Goal: Information Seeking & Learning: Find specific page/section

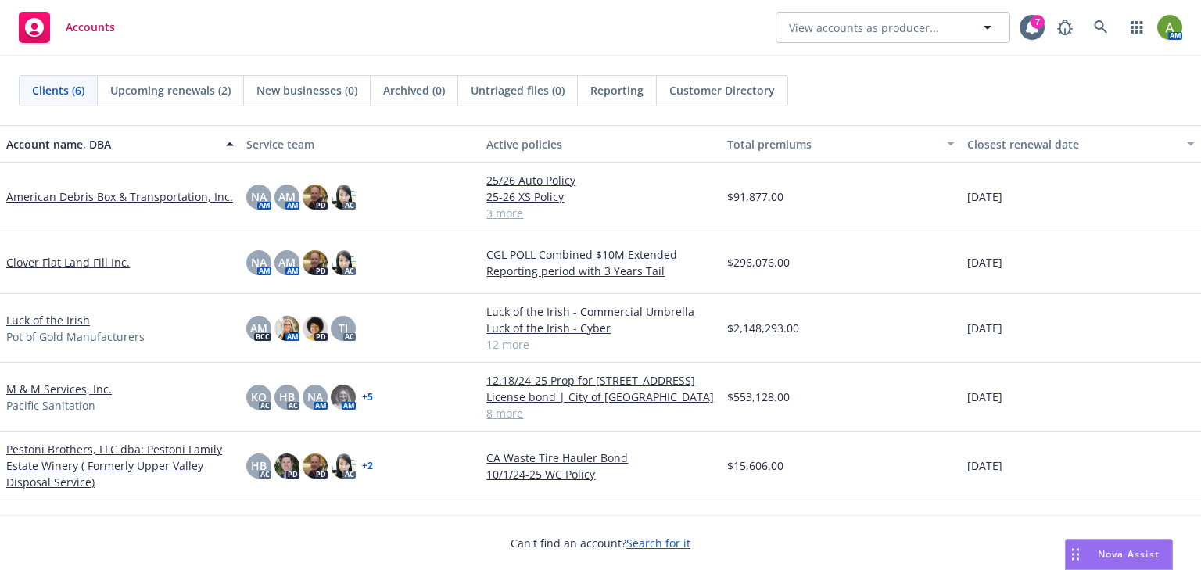
click at [68, 196] on link "American Debris Box & Transportation, Inc." at bounding box center [119, 196] width 227 height 16
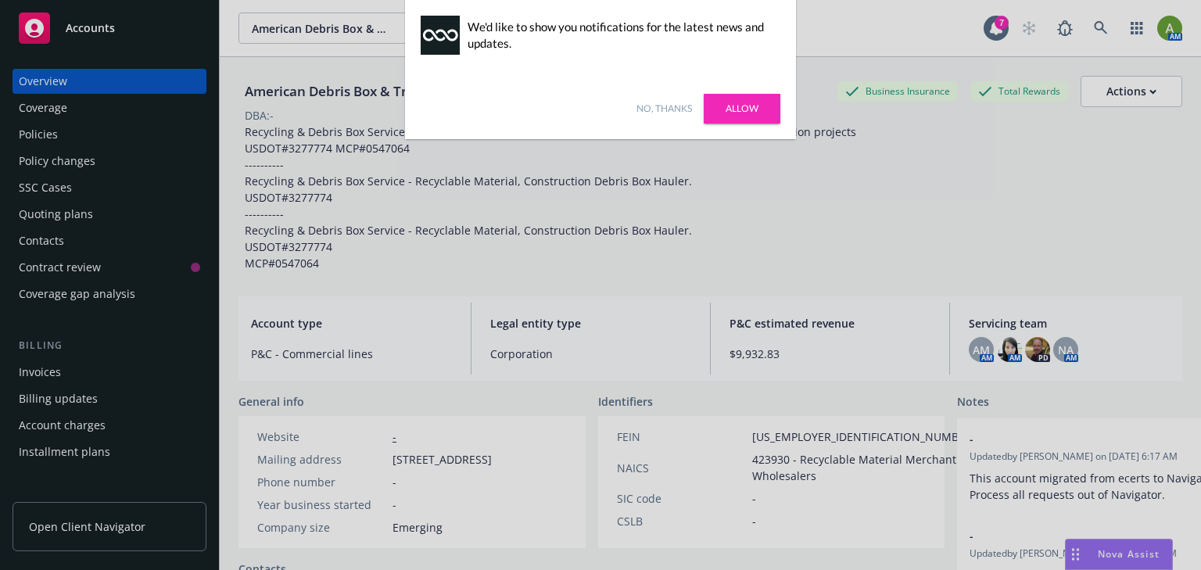
click at [754, 103] on link "Allow" at bounding box center [742, 109] width 77 height 30
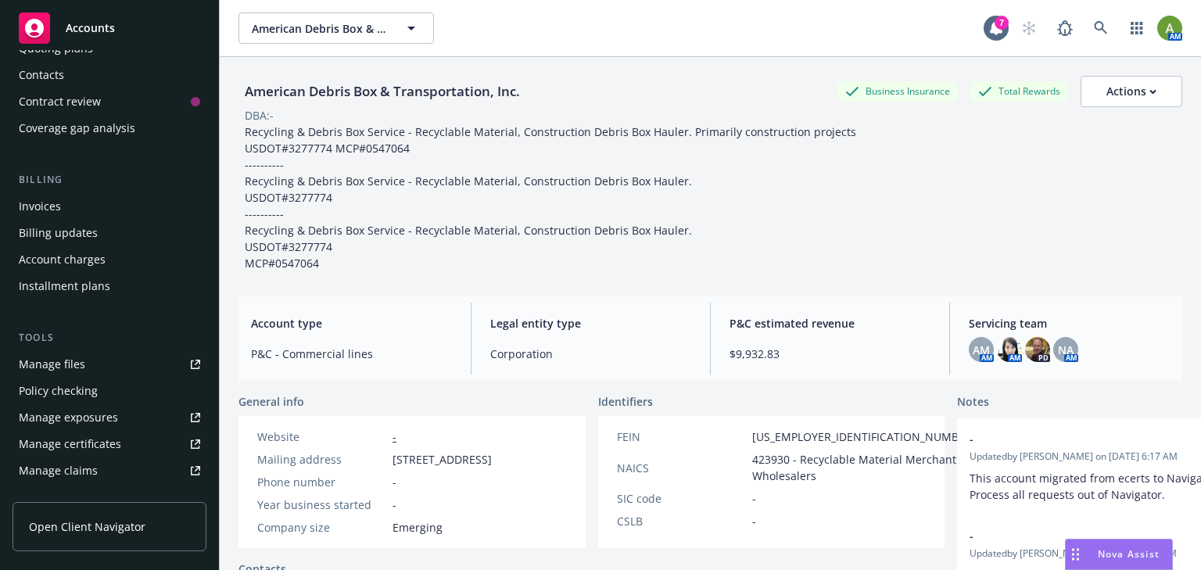
scroll to position [188, 0]
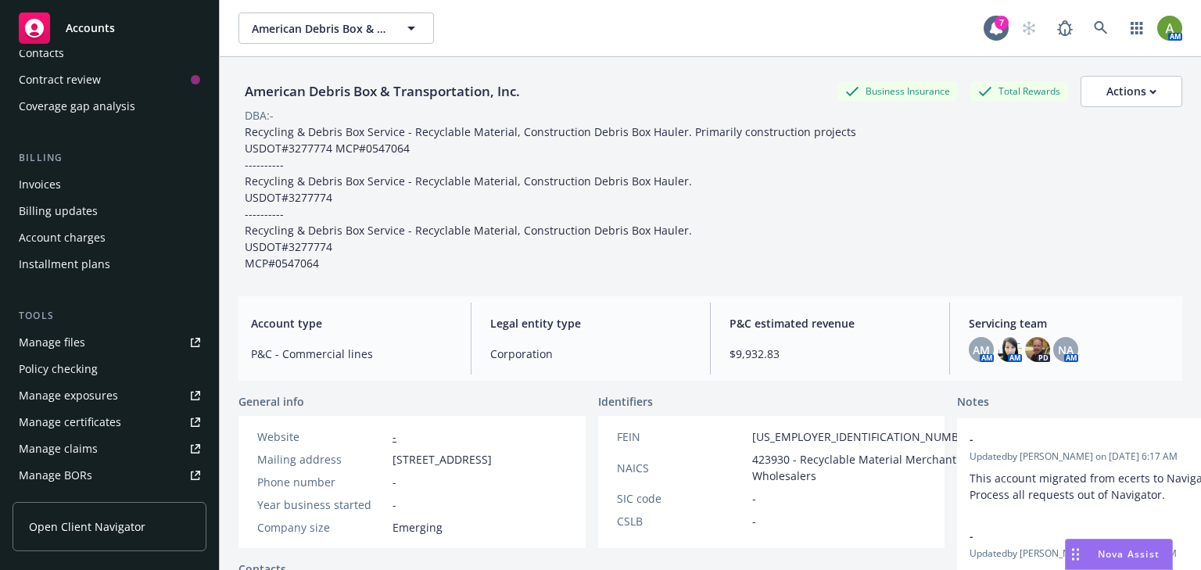
click at [69, 346] on div "Manage files" at bounding box center [52, 342] width 66 height 25
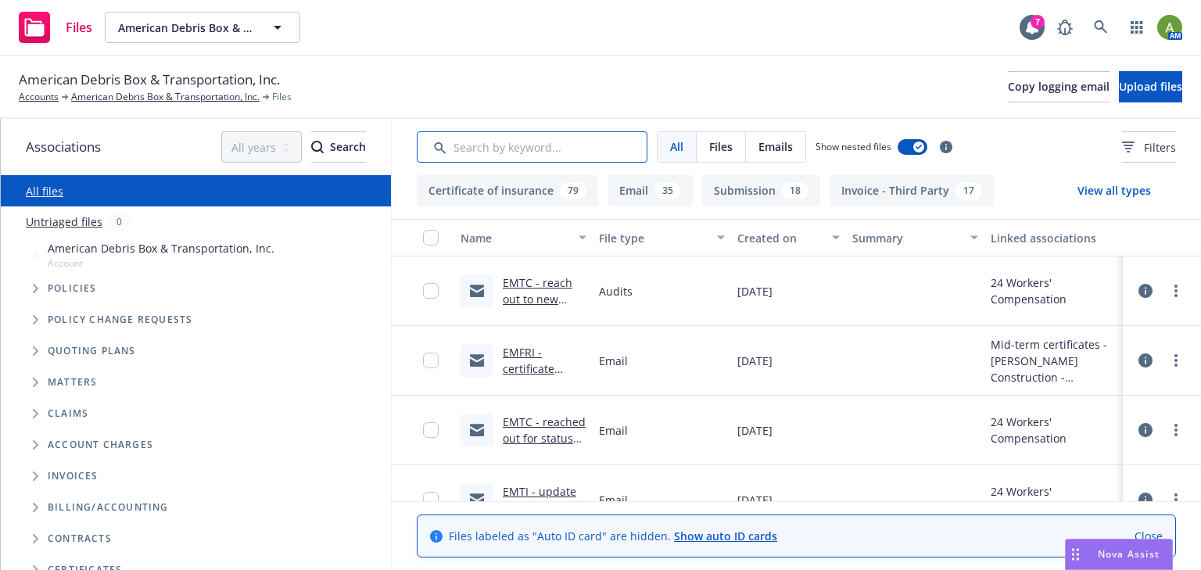
click at [570, 153] on input "Search by keyword..." at bounding box center [532, 146] width 231 height 31
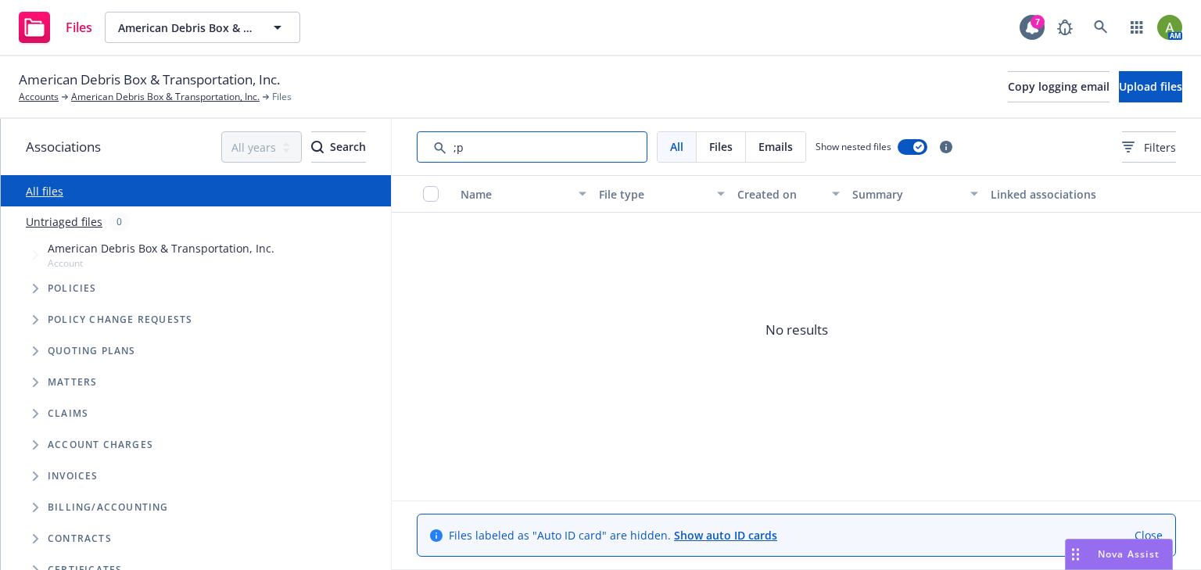
type input ";"
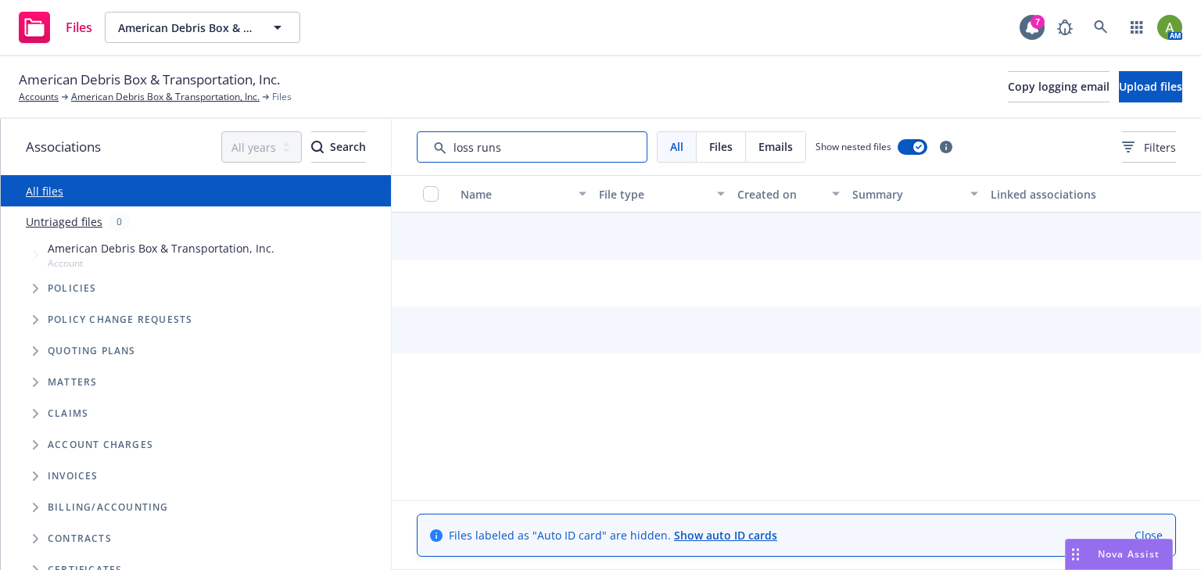
type input "loss runs"
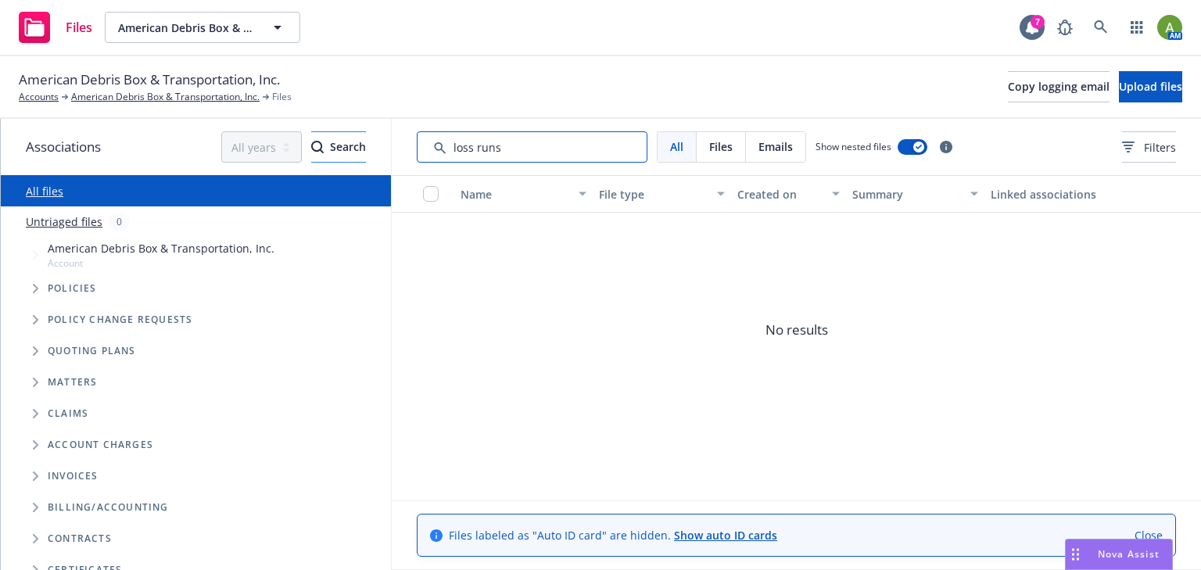
drag, startPoint x: 505, startPoint y: 144, endPoint x: 353, endPoint y: 142, distance: 151.7
click at [353, 142] on div "Associations All years 2027 2026 2025 2024 2023 2022 2021 2020 2019 2018 2017 2…" at bounding box center [601, 344] width 1200 height 451
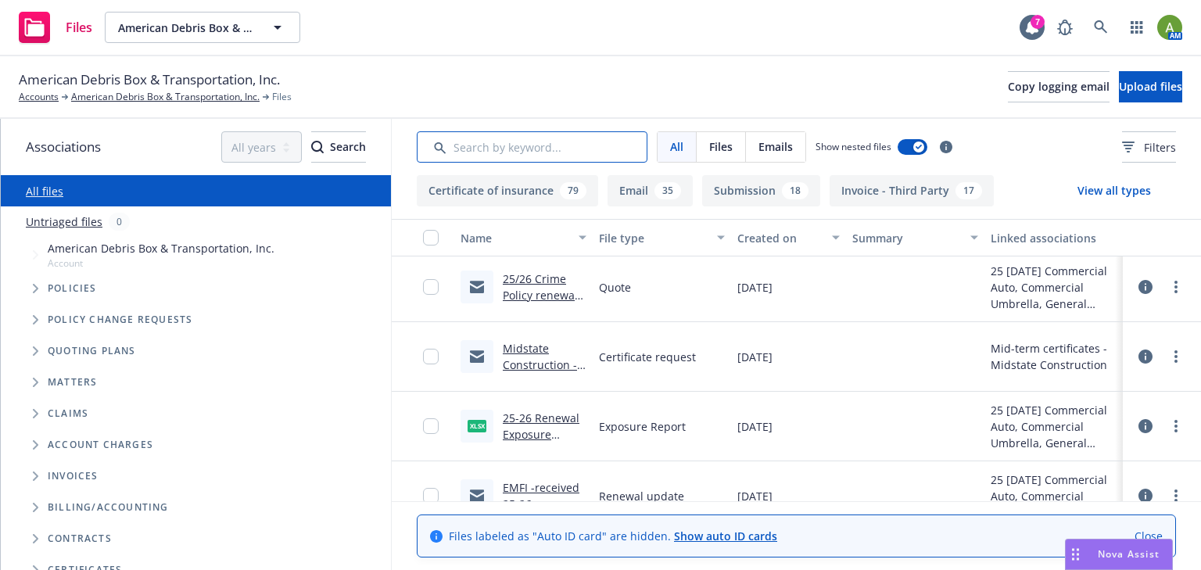
scroll to position [6988, 0]
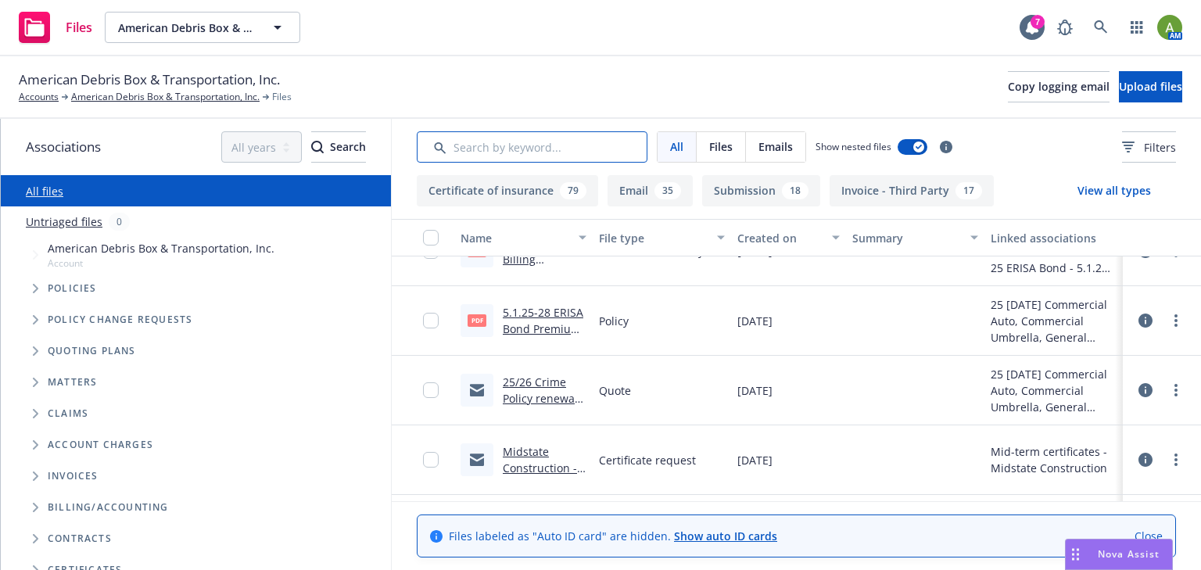
click at [578, 153] on input "Search by keyword..." at bounding box center [532, 146] width 231 height 31
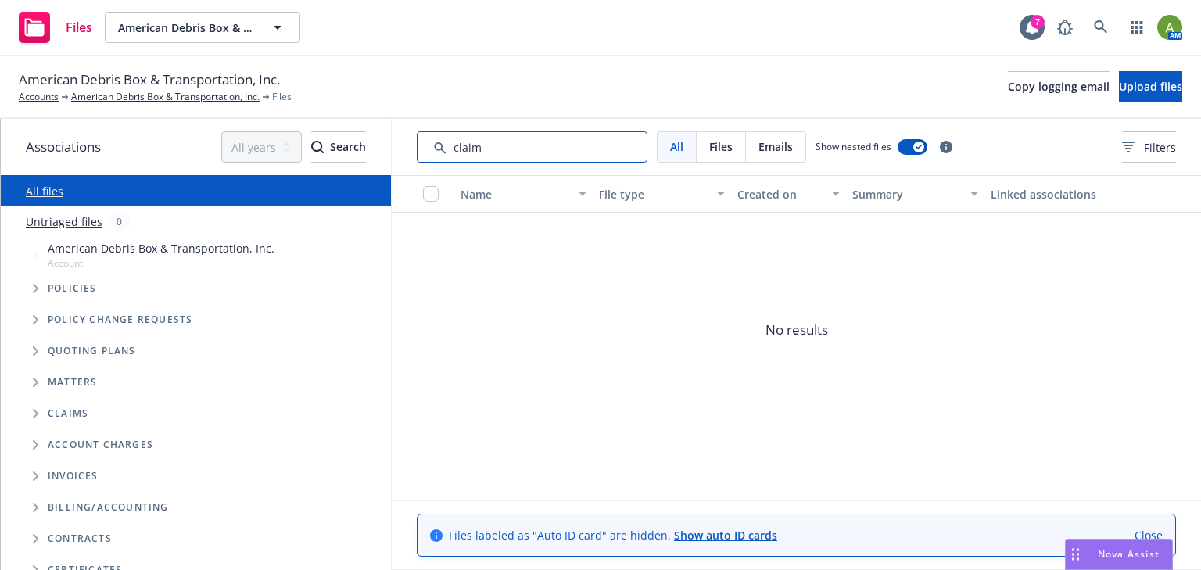
drag, startPoint x: 548, startPoint y: 145, endPoint x: 403, endPoint y: 145, distance: 144.6
click at [405, 145] on div "All Files Emails Show nested files Filters" at bounding box center [796, 147] width 809 height 56
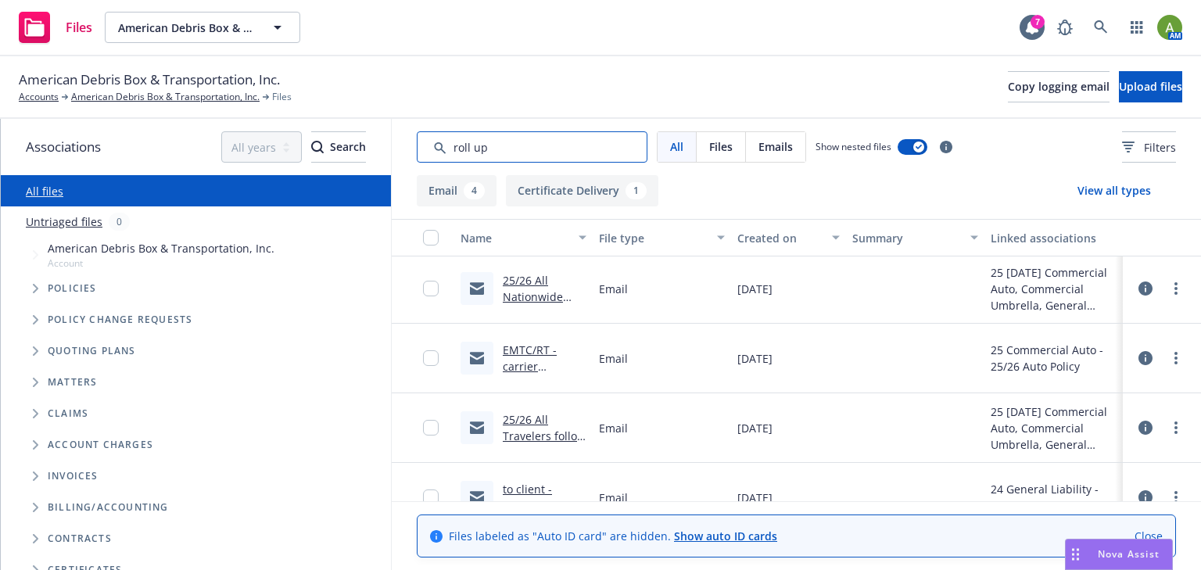
scroll to position [0, 0]
type input "roll up"
